Goal: Task Accomplishment & Management: Manage account settings

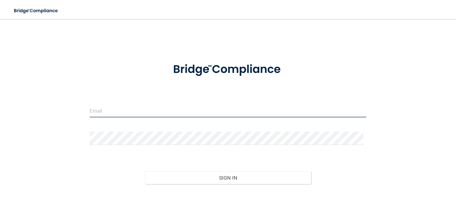
type input "[EMAIL_ADDRESS][DOMAIN_NAME]"
click at [176, 110] on input "[EMAIL_ADDRESS][DOMAIN_NAME]" at bounding box center [228, 110] width 276 height 13
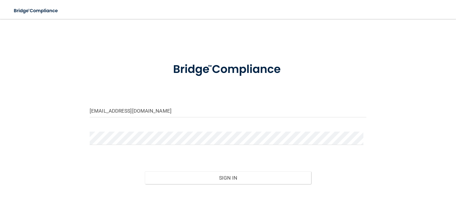
drag, startPoint x: 324, startPoint y: 79, endPoint x: 244, endPoint y: 166, distance: 118.4
click at [323, 81] on div at bounding box center [227, 70] width 285 height 30
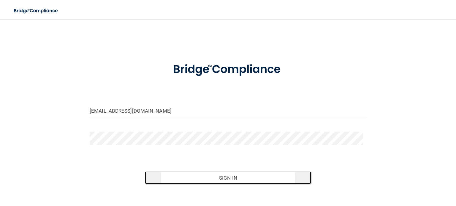
click at [244, 177] on button "Sign In" at bounding box center [228, 177] width 166 height 13
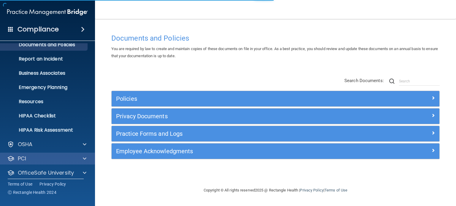
scroll to position [40, 0]
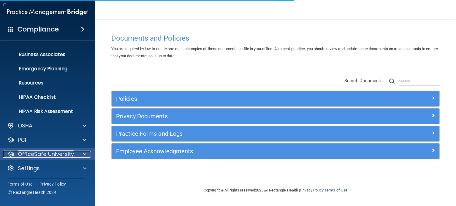
click at [82, 155] on div at bounding box center [83, 154] width 15 height 7
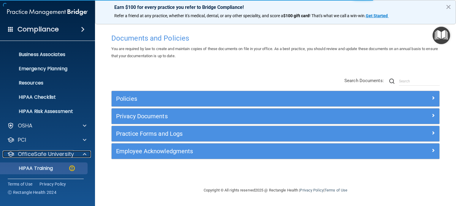
scroll to position [82, 0]
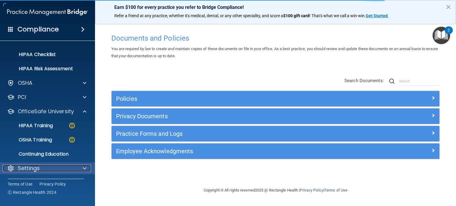
click at [33, 168] on p "Settings" at bounding box center [29, 168] width 22 height 7
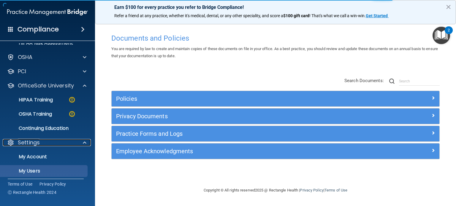
scroll to position [139, 0]
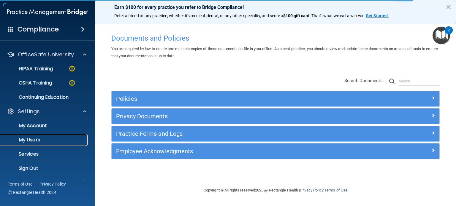
click at [36, 138] on p "My Users" at bounding box center [44, 140] width 81 height 6
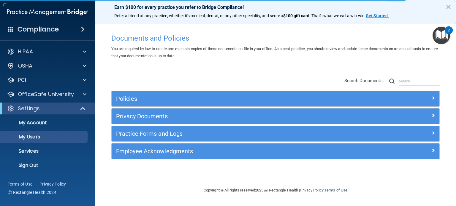
select select "20"
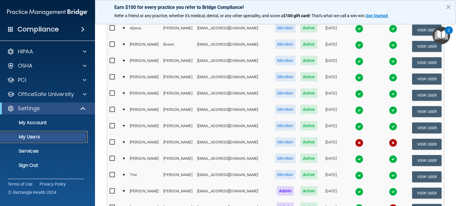
scroll to position [208, 0]
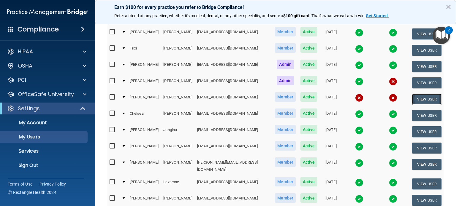
click at [421, 94] on button "View User" at bounding box center [426, 99] width 29 height 11
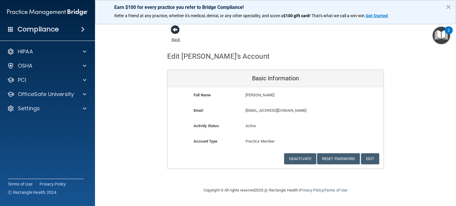
click at [173, 32] on span at bounding box center [175, 29] width 9 height 9
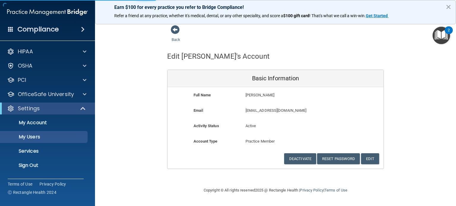
select select "20"
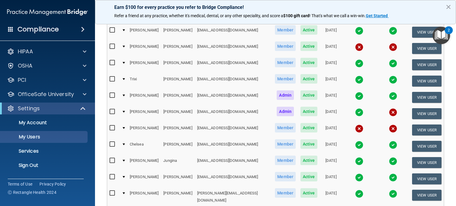
scroll to position [178, 0]
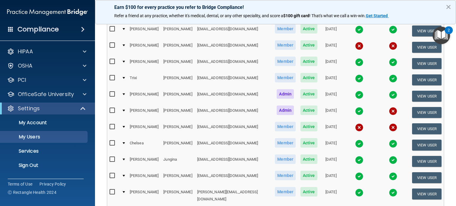
click at [355, 123] on img at bounding box center [359, 127] width 8 height 8
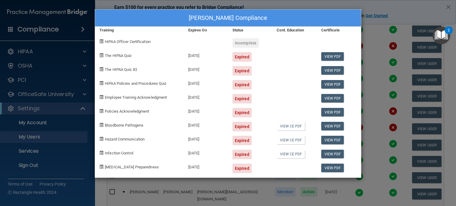
click at [405, 141] on div "[PERSON_NAME] Compliance Training Expires On Status Cont. Education Certificate…" at bounding box center [228, 103] width 456 height 206
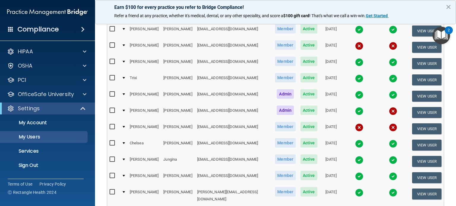
click at [388, 123] on img at bounding box center [392, 127] width 8 height 8
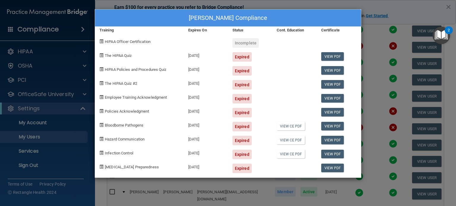
click at [380, 52] on div "[PERSON_NAME] Compliance Training Expires On Status Cont. Education Certificate…" at bounding box center [228, 103] width 456 height 206
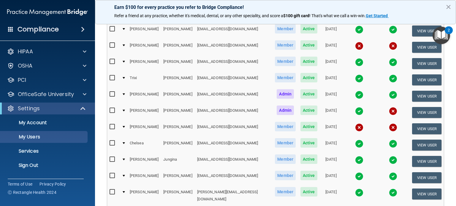
click at [388, 123] on img at bounding box center [392, 127] width 8 height 8
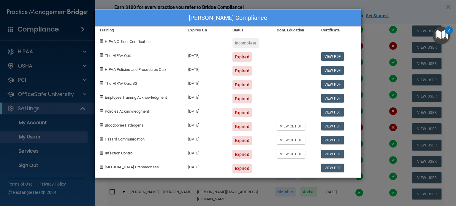
click at [379, 54] on div "[PERSON_NAME] Compliance Training Expires On Status Cont. Education Certificate…" at bounding box center [228, 103] width 456 height 206
